Goal: Task Accomplishment & Management: Manage account settings

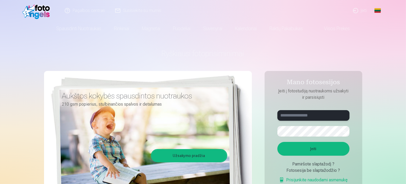
click at [307, 117] on input "text" at bounding box center [313, 115] width 72 height 11
type input "******"
click at [277, 142] on button "Įeiti" at bounding box center [313, 149] width 72 height 14
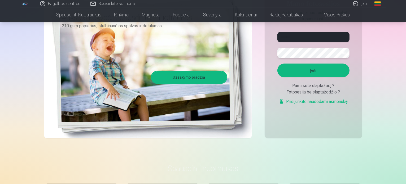
scroll to position [80, 0]
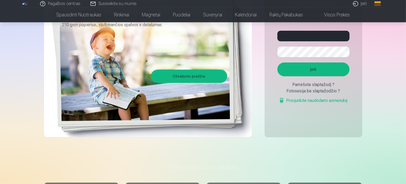
click at [323, 76] on button "Įeiti" at bounding box center [313, 70] width 72 height 14
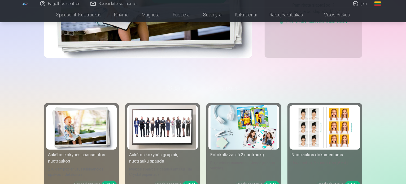
scroll to position [239, 0]
